Goal: Task Accomplishment & Management: Use online tool/utility

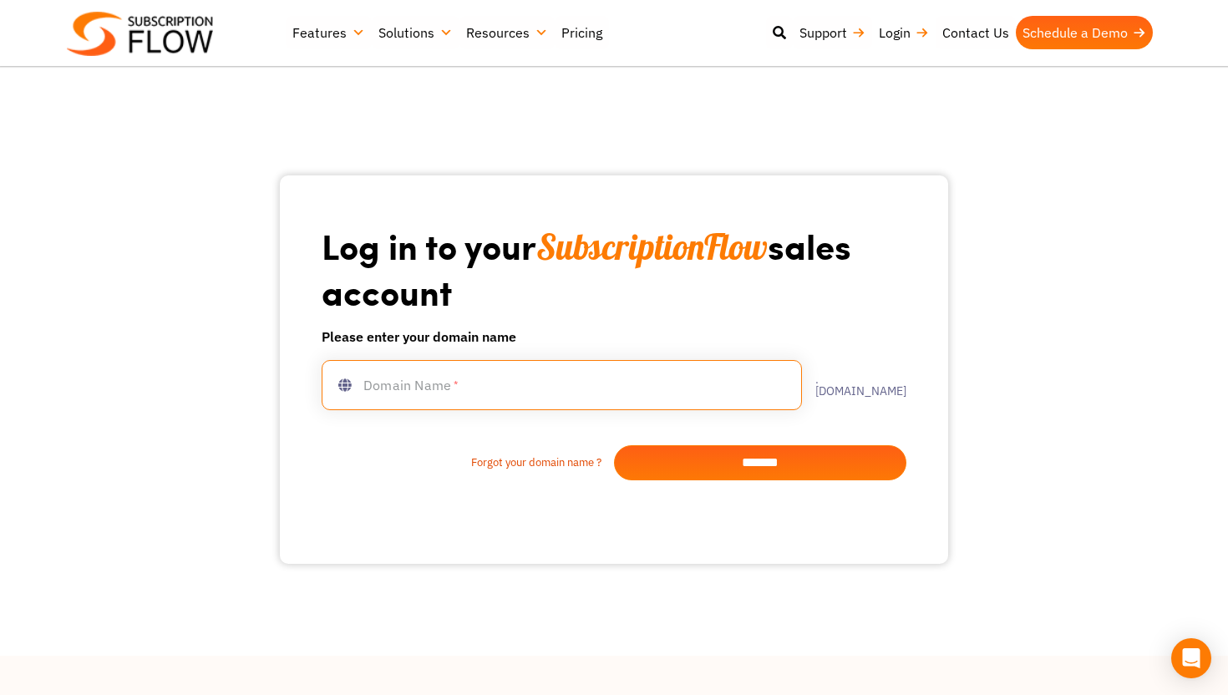
click at [586, 378] on input "text" at bounding box center [562, 385] width 480 height 50
type input "**********"
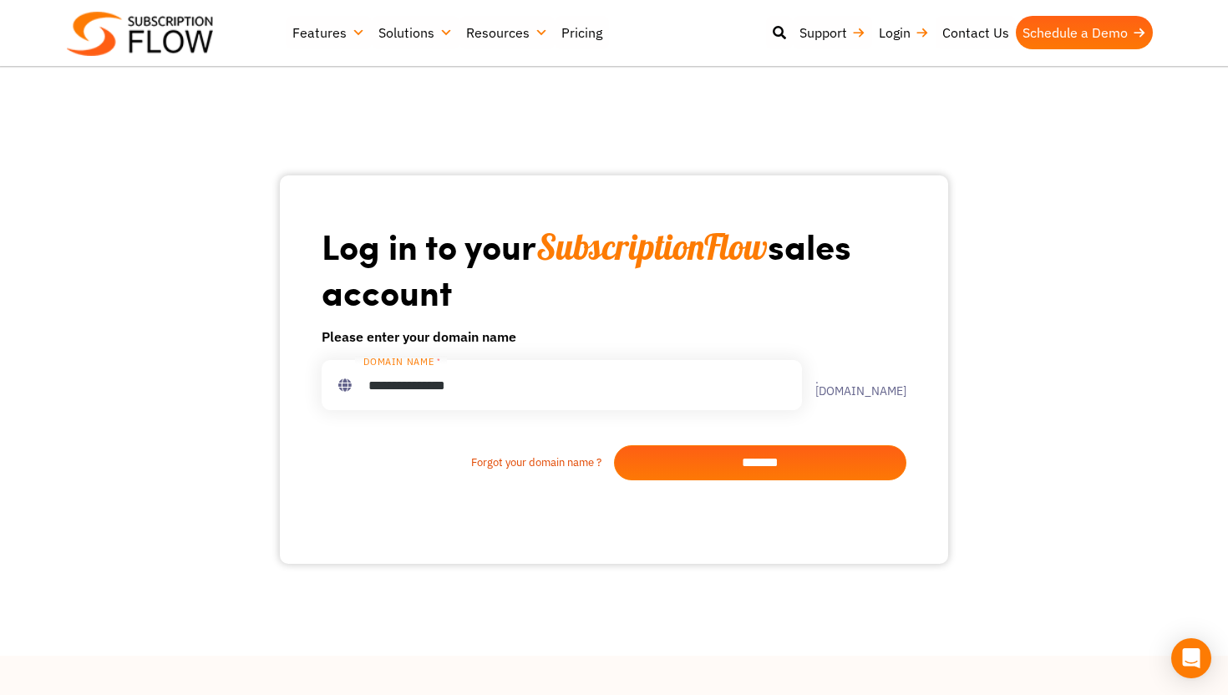
click at [830, 454] on input "*******" at bounding box center [760, 462] width 292 height 35
